Goal: Task Accomplishment & Management: Manage account settings

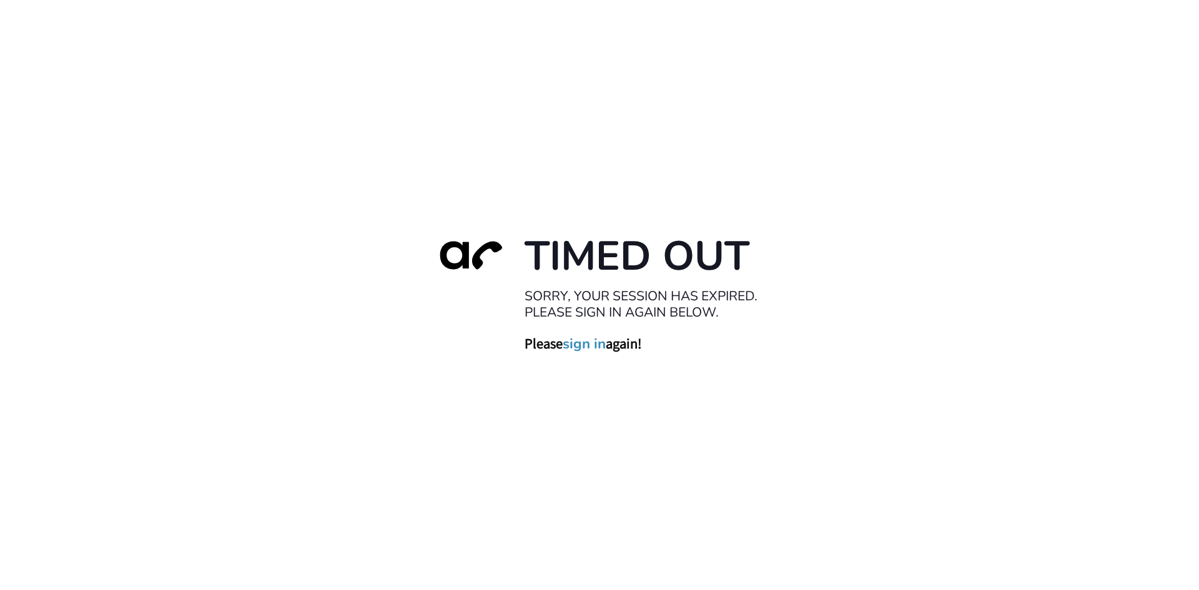
click at [596, 347] on link "sign in" at bounding box center [584, 343] width 43 height 17
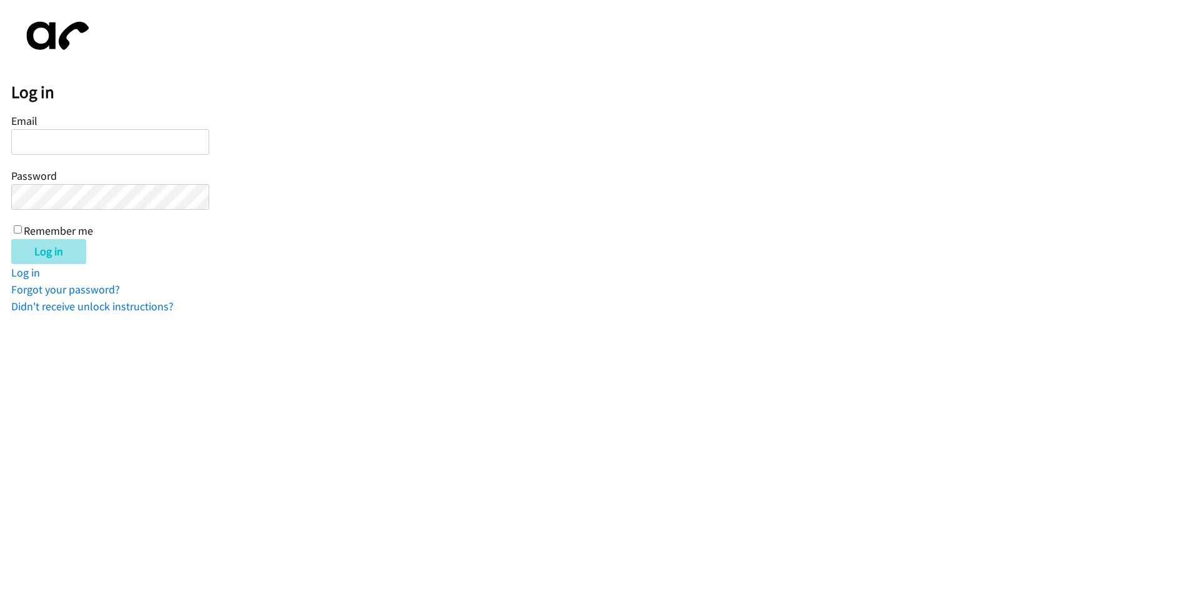
type input "tcarswell@lendingpoint.com"
click at [52, 257] on input "Log in" at bounding box center [48, 251] width 75 height 25
